Goal: Task Accomplishment & Management: Manage account settings

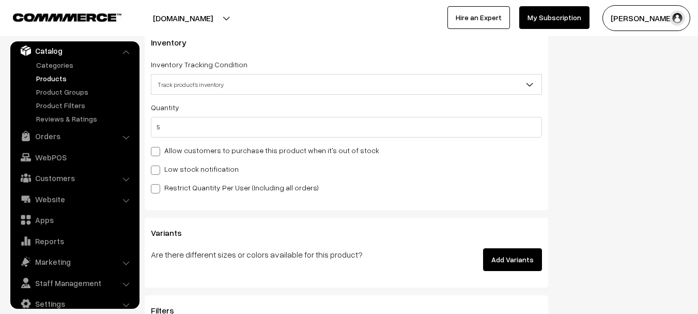
scroll to position [1292, 0]
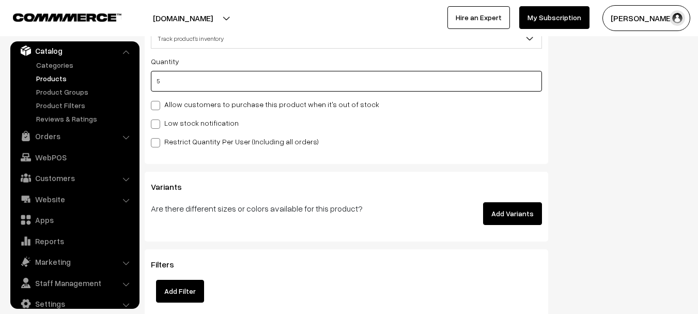
click at [172, 83] on input "5" at bounding box center [346, 81] width 391 height 21
type input "0"
type input "5"
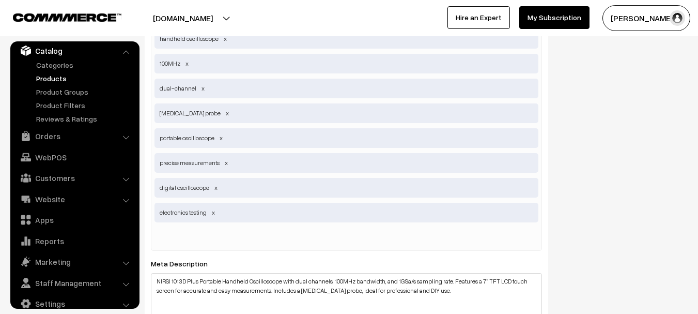
scroll to position [2019, 0]
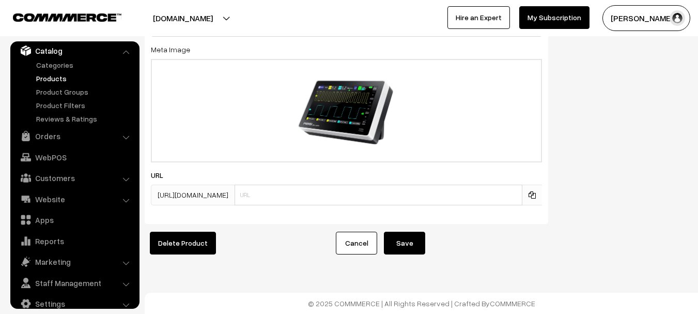
type input "0"
click at [405, 232] on button "Save" at bounding box center [404, 243] width 41 height 23
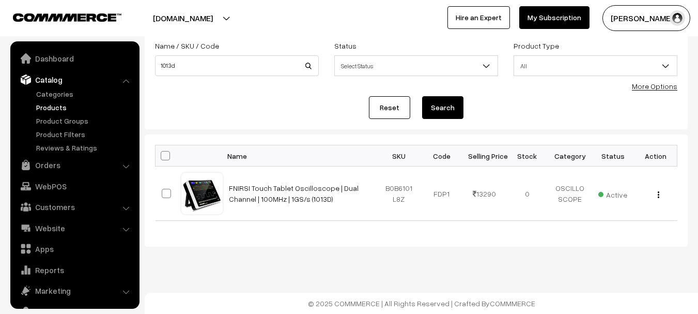
scroll to position [29, 0]
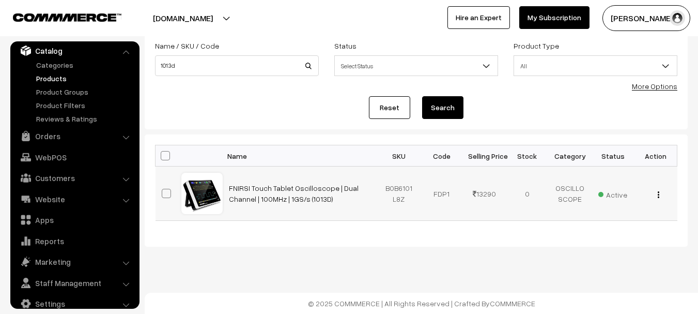
click at [657, 194] on button "button" at bounding box center [658, 194] width 3 height 8
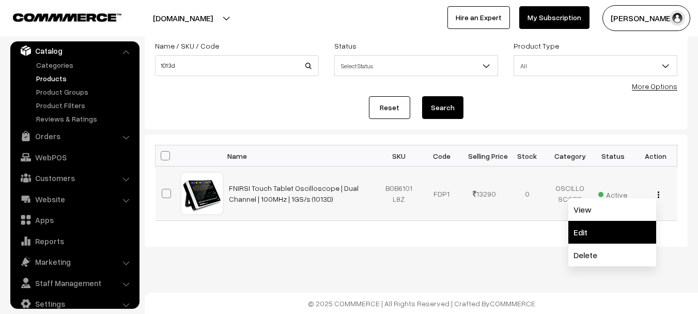
click at [596, 231] on link "Edit" at bounding box center [613, 232] width 88 height 23
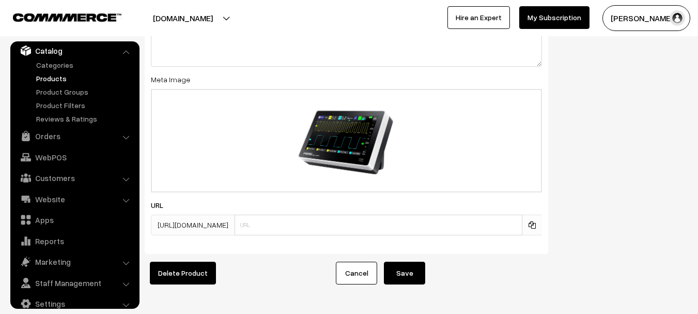
scroll to position [2019, 0]
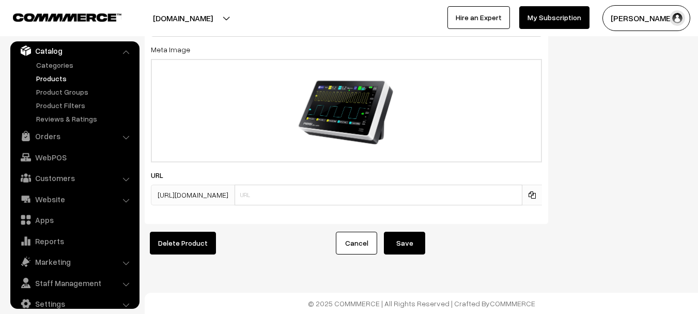
click at [392, 239] on button "Save" at bounding box center [404, 243] width 41 height 23
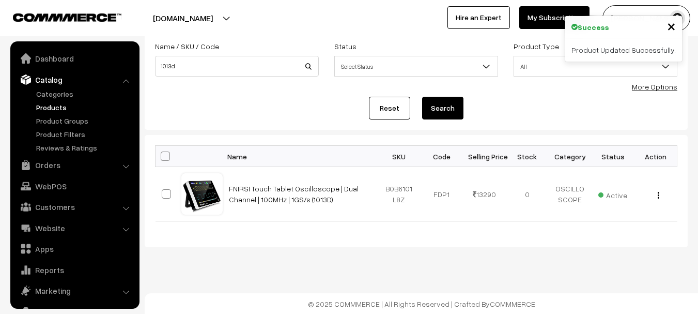
scroll to position [29, 0]
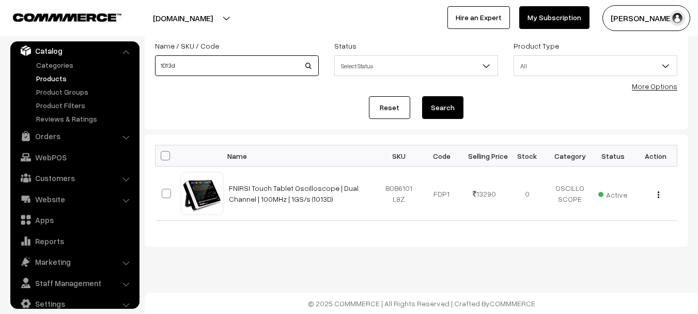
click at [249, 70] on input "1013d" at bounding box center [237, 65] width 164 height 21
